Goal: Complete application form

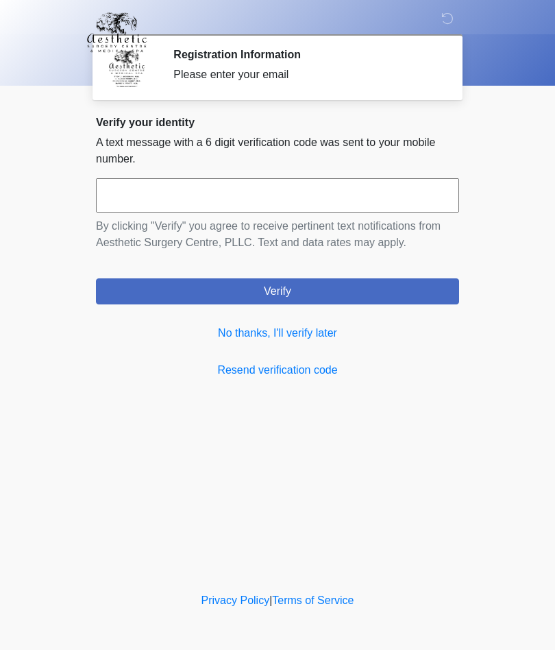
click at [332, 341] on link "No thanks, I'll verify later" at bounding box center [277, 333] width 363 height 16
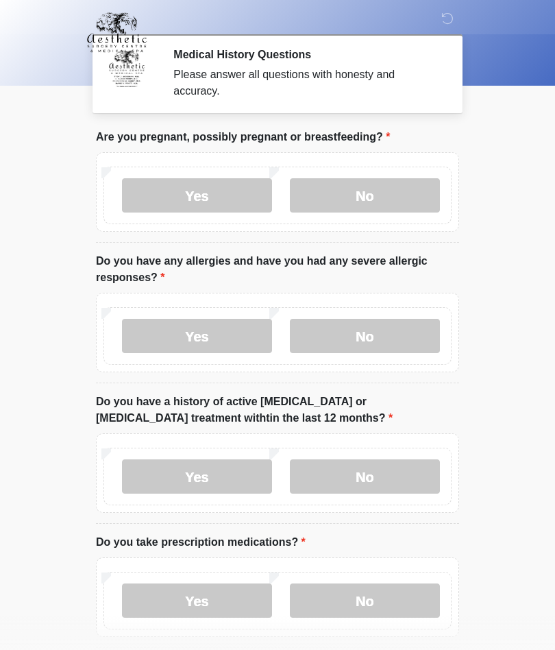
click at [408, 178] on label "No" at bounding box center [365, 195] width 150 height 34
click at [400, 331] on label "No" at bounding box center [365, 336] width 150 height 34
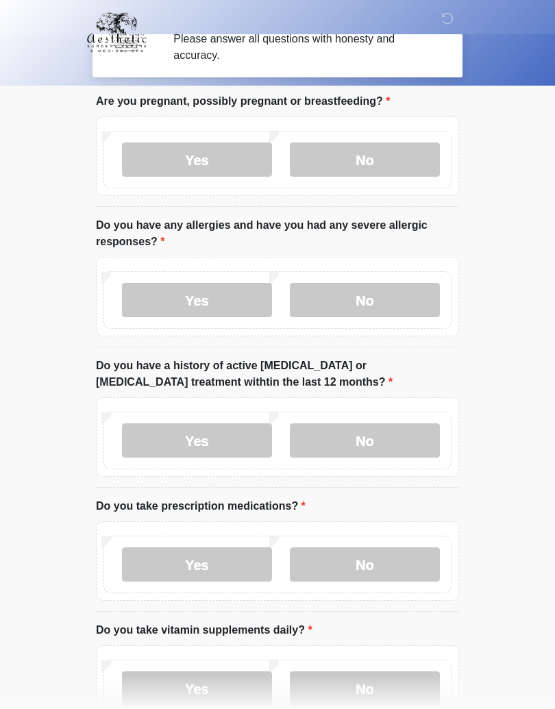
scroll to position [126, 0]
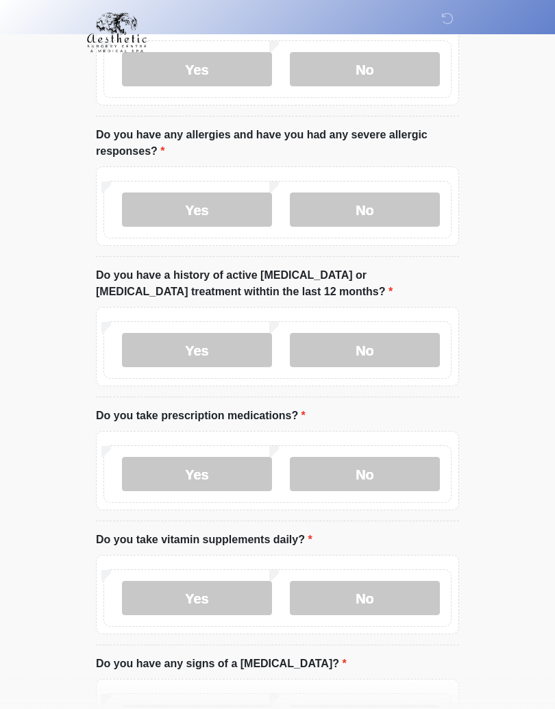
click at [406, 347] on label "No" at bounding box center [365, 350] width 150 height 34
click at [408, 463] on label "No" at bounding box center [365, 474] width 150 height 34
click at [410, 595] on label "No" at bounding box center [365, 598] width 150 height 34
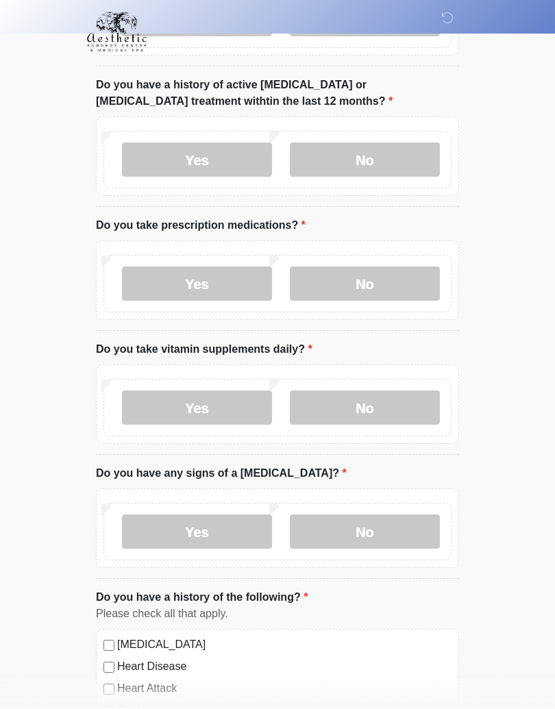
scroll to position [474, 0]
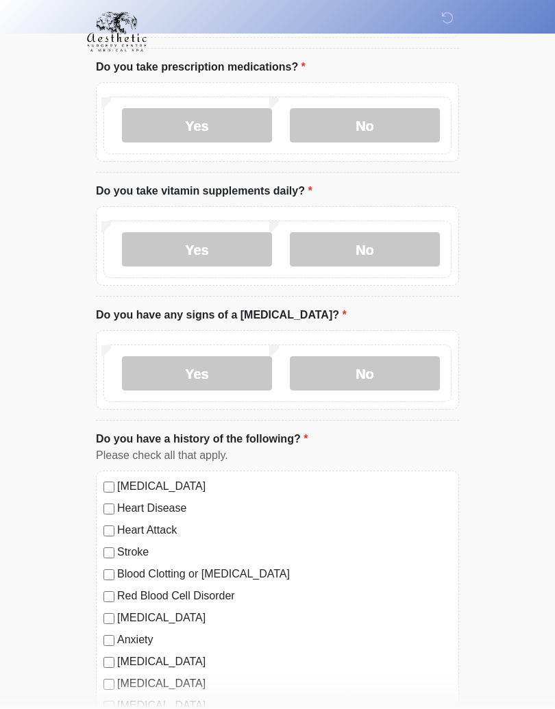
click at [400, 371] on label "No" at bounding box center [365, 374] width 150 height 34
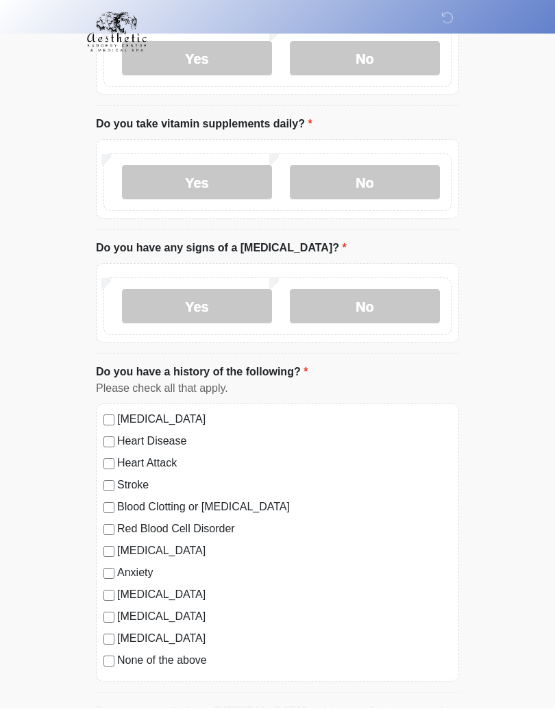
scroll to position [617, 0]
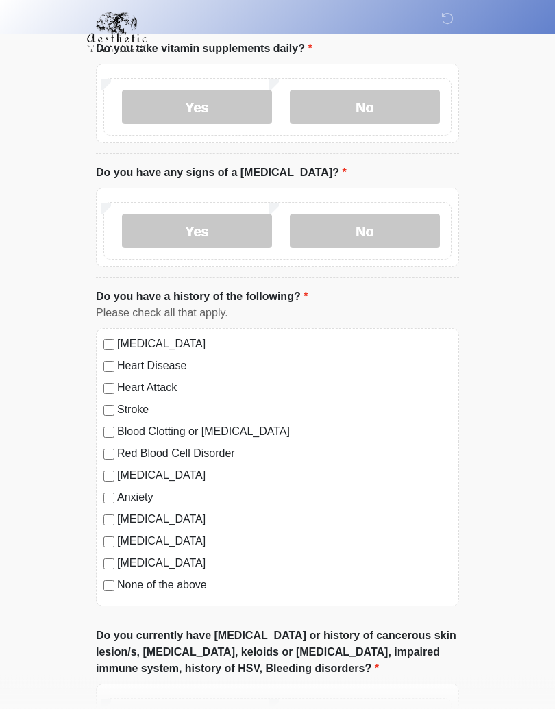
click at [113, 598] on div "[MEDICAL_DATA] Heart Disease Heart Attack Stroke Blood Clotting or [MEDICAL_DAT…" at bounding box center [277, 468] width 363 height 278
click at [112, 598] on div "[MEDICAL_DATA] Heart Disease Heart Attack Stroke Blood Clotting or [MEDICAL_DAT…" at bounding box center [277, 468] width 363 height 278
click at [114, 578] on div "None of the above" at bounding box center [277, 586] width 348 height 16
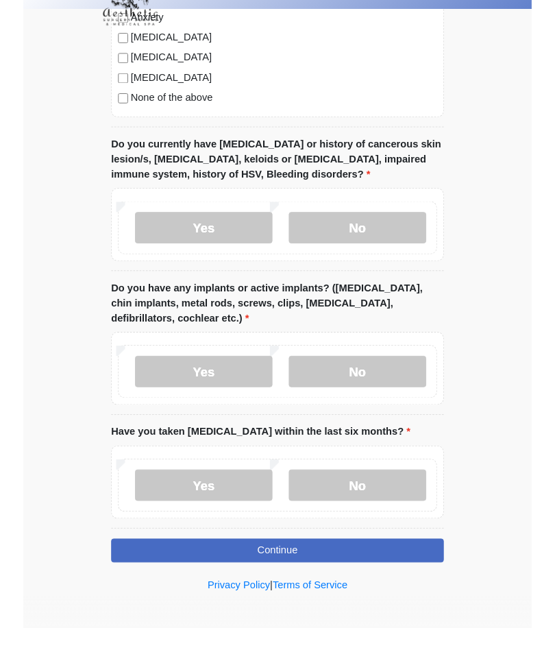
scroll to position [1131, 0]
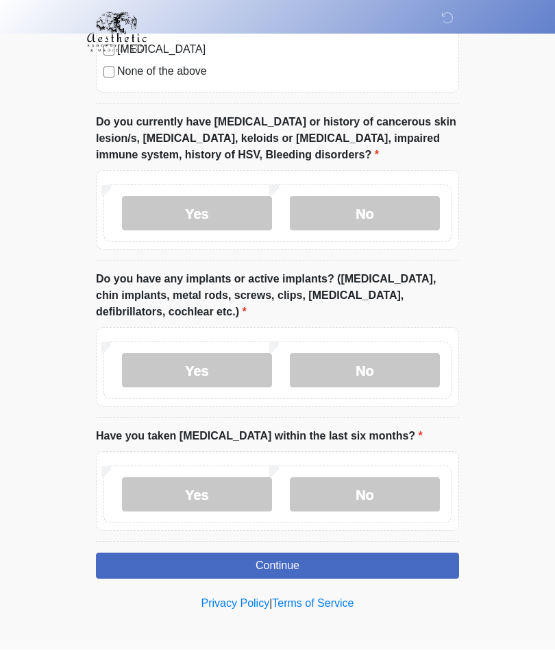
click at [398, 198] on label "No" at bounding box center [365, 214] width 150 height 34
click at [396, 358] on label "No" at bounding box center [365, 371] width 150 height 34
click at [418, 489] on label "No" at bounding box center [365, 495] width 150 height 34
click at [384, 560] on button "Continue" at bounding box center [277, 566] width 363 height 26
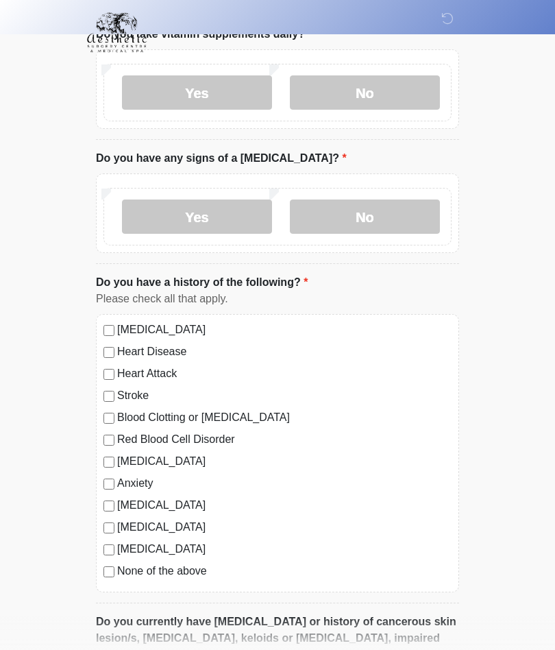
scroll to position [0, 0]
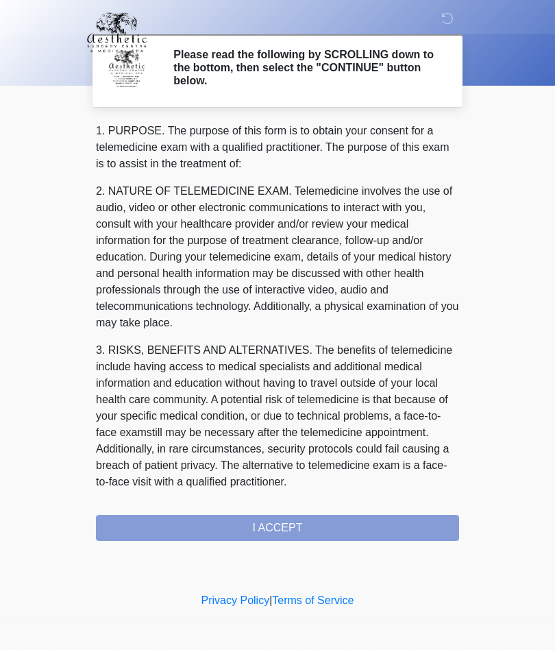
click at [390, 528] on div "1. PURPOSE. The purpose of this form is to obtain your consent for a telemedici…" at bounding box center [277, 332] width 363 height 418
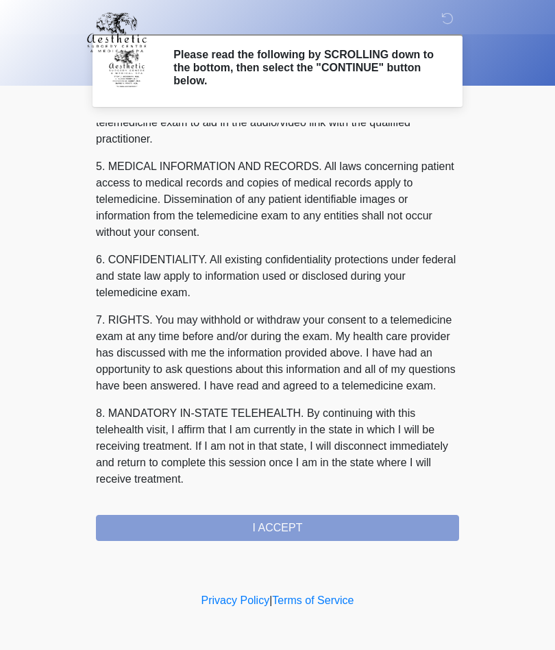
scroll to position [436, 0]
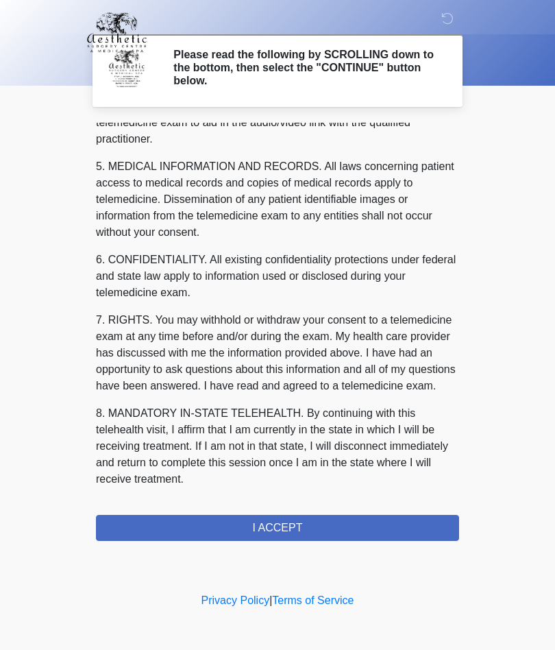
click at [365, 508] on div "1. PURPOSE. The purpose of this form is to obtain your consent for a telemedici…" at bounding box center [277, 332] width 363 height 418
click at [365, 507] on div "1. PURPOSE. The purpose of this form is to obtain your consent for a telemedici…" at bounding box center [277, 332] width 363 height 418
click at [352, 526] on button "I ACCEPT" at bounding box center [277, 528] width 363 height 26
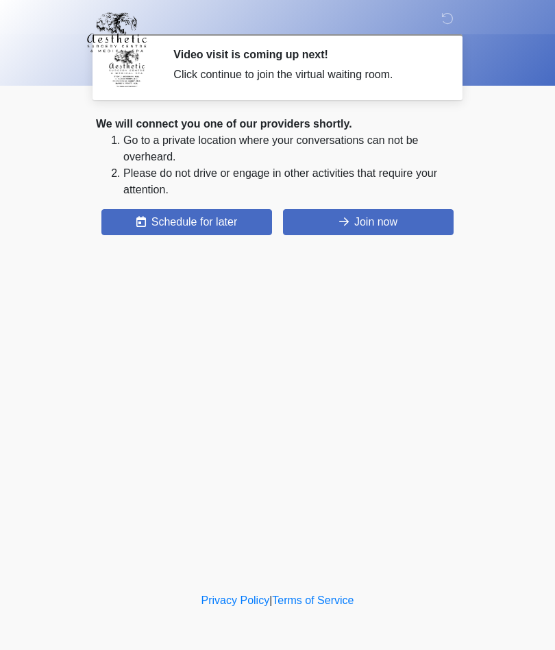
click at [424, 217] on button "Join now" at bounding box center [368, 222] width 171 height 26
